Goal: Information Seeking & Learning: Learn about a topic

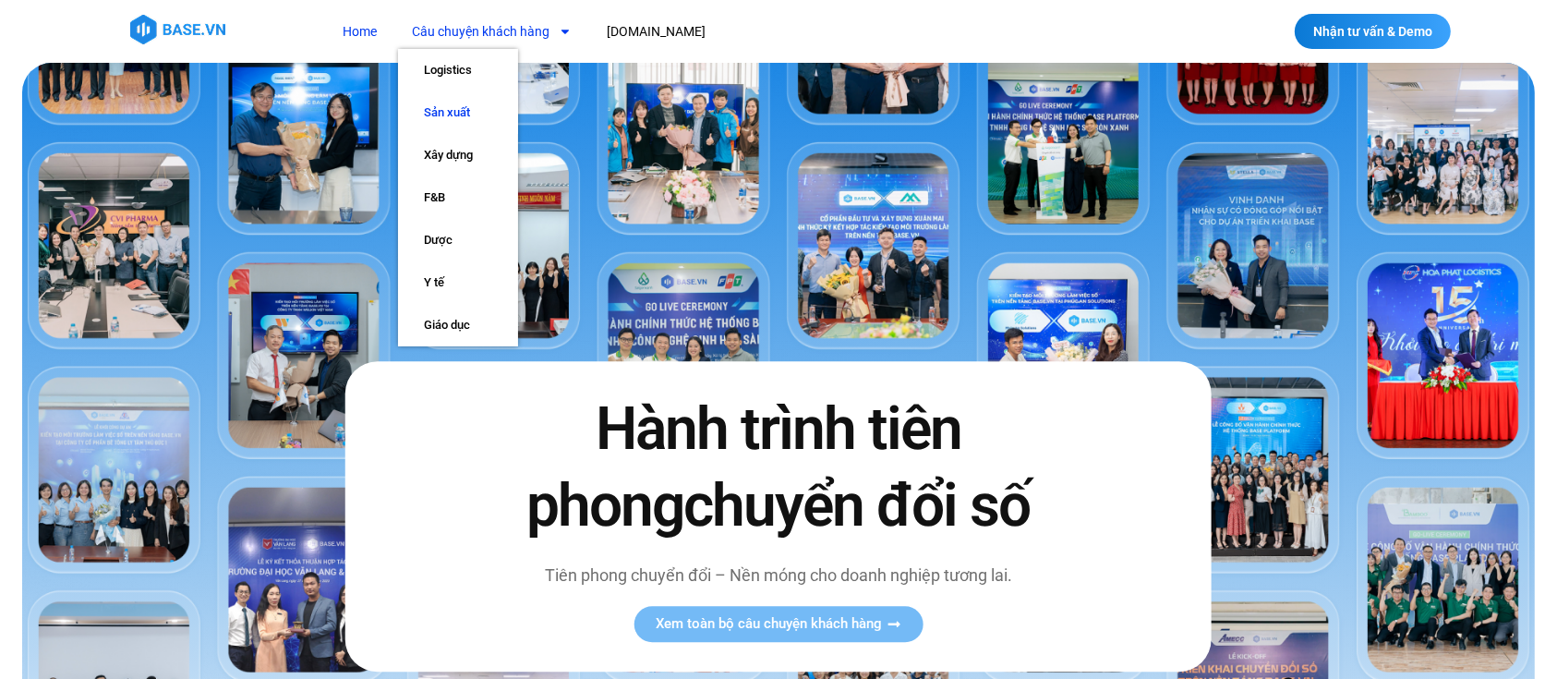
click at [473, 107] on link "Sản xuất" at bounding box center [458, 112] width 120 height 42
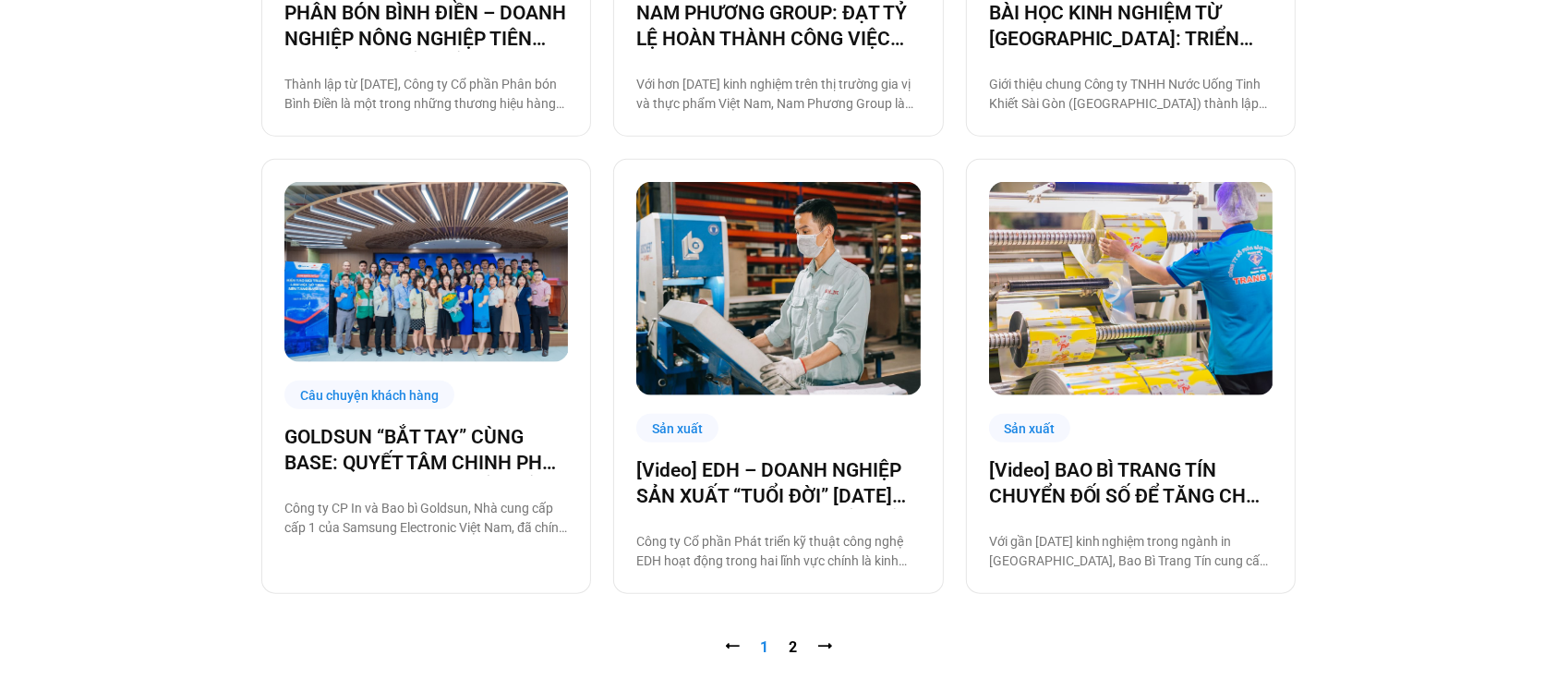
scroll to position [1923, 0]
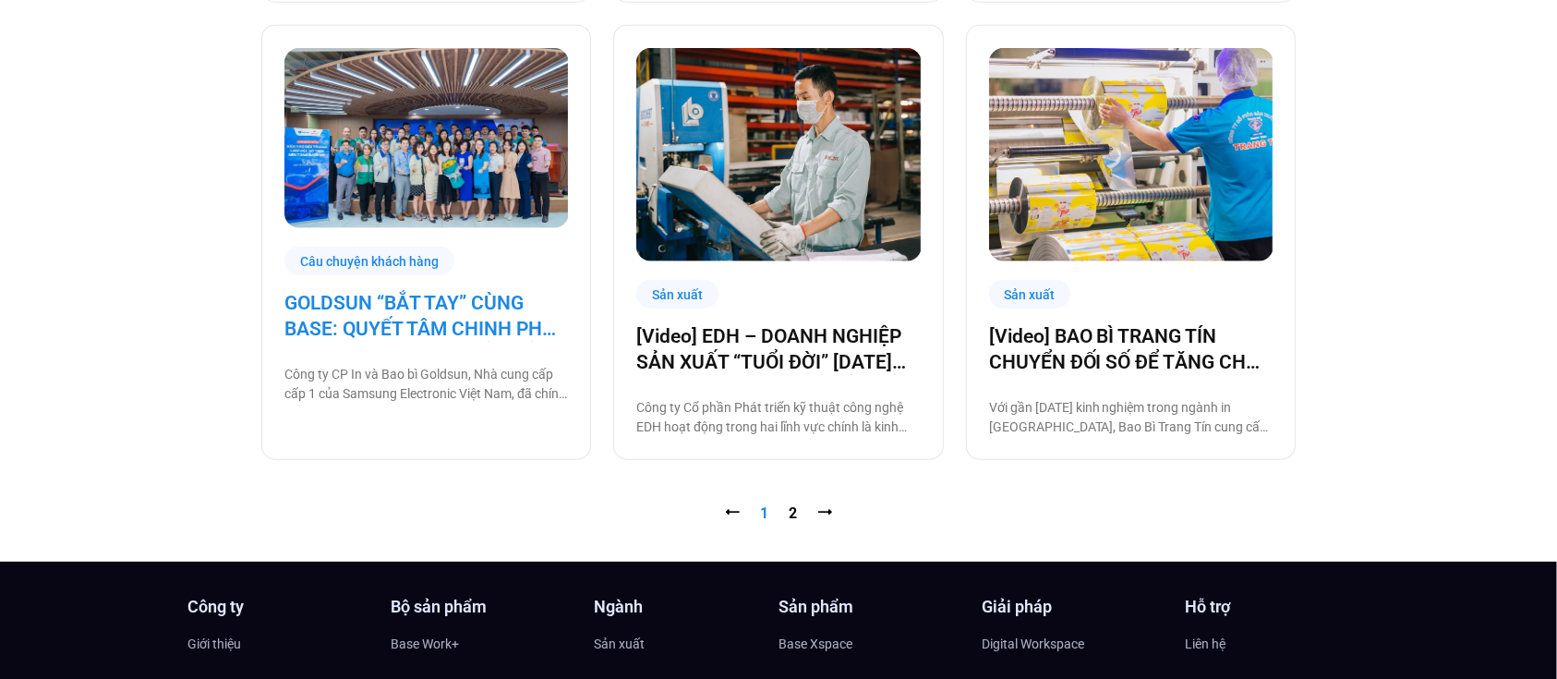
click at [353, 323] on link "GOLDSUN “BẮT TAY” CÙNG BASE: QUYẾT TÂM CHINH PHỤC CHẶNG ĐƯỜNG CHUYỂN ĐỔI SỐ TOÀ…" at bounding box center [425, 316] width 283 height 52
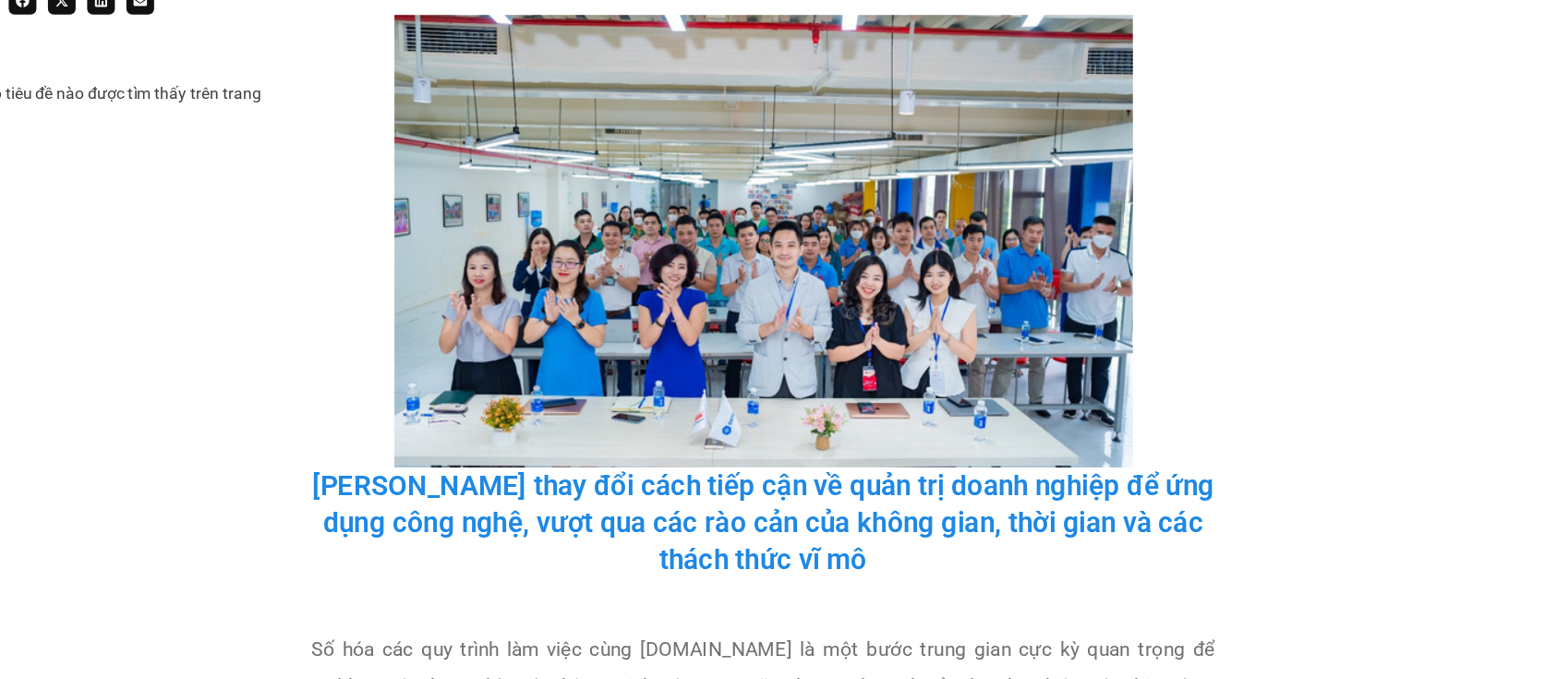
scroll to position [2908, 0]
